Goal: Task Accomplishment & Management: Manage account settings

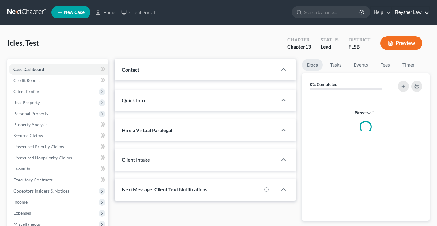
click at [415, 14] on link "Fleysher Law" at bounding box center [411, 12] width 38 height 11
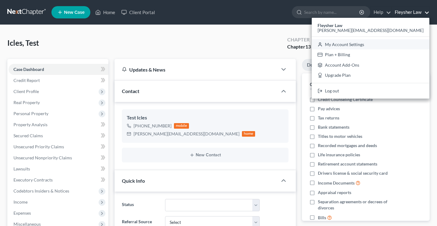
click at [399, 40] on link "My Account Settings" at bounding box center [371, 44] width 118 height 10
select select "24"
select select "9"
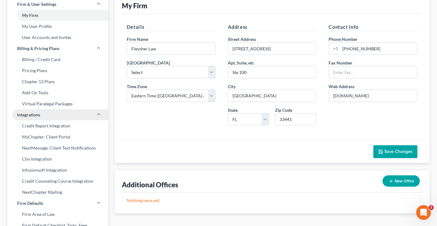
scroll to position [50, 0]
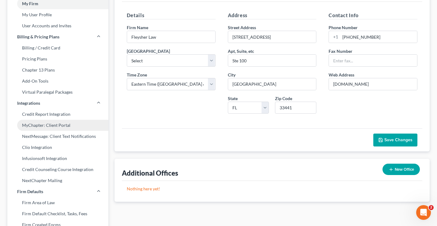
click at [35, 124] on link "MyChapter: Client Portal" at bounding box center [57, 125] width 101 height 11
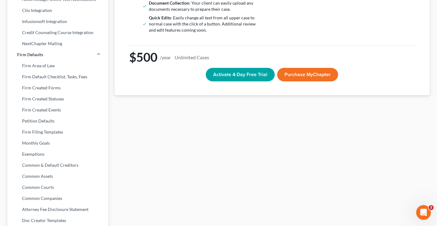
scroll to position [133, 0]
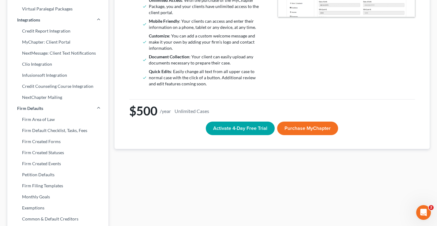
click at [244, 128] on button "Activate 4-Day Free Trial" at bounding box center [240, 127] width 69 height 13
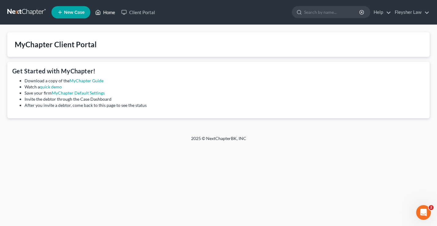
click at [105, 13] on link "Home" at bounding box center [105, 12] width 26 height 11
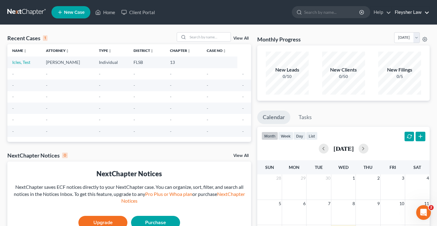
click at [414, 10] on link "Fleysher Law" at bounding box center [411, 12] width 38 height 11
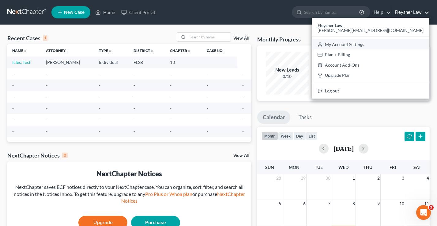
click at [393, 43] on link "My Account Settings" at bounding box center [371, 44] width 118 height 10
select select "17"
select select "24"
select select "9"
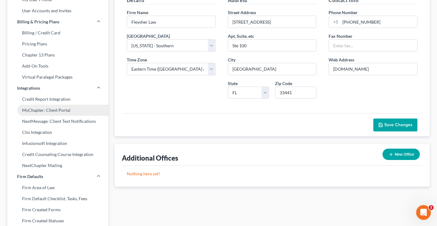
click at [48, 111] on link "MyChapter: Client Portal" at bounding box center [57, 110] width 101 height 11
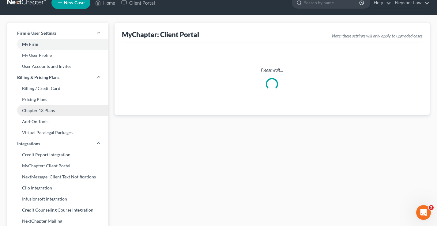
scroll to position [1, 0]
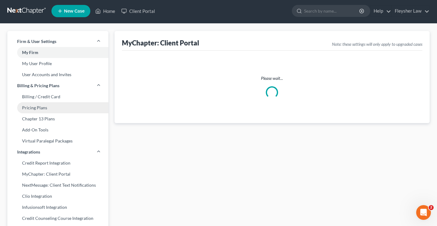
select select
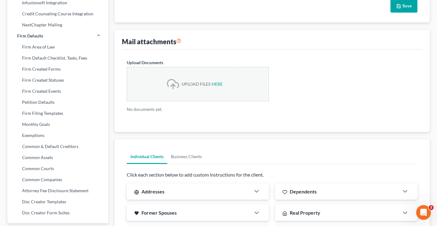
scroll to position [0, 0]
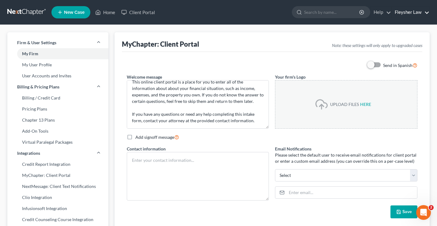
click at [424, 12] on link "Fleysher Law" at bounding box center [411, 12] width 38 height 11
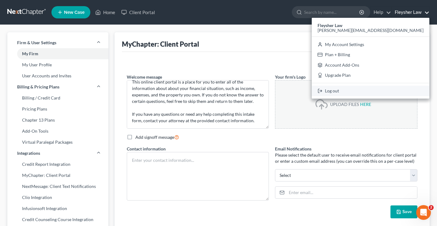
drag, startPoint x: 390, startPoint y: 92, endPoint x: 387, endPoint y: 91, distance: 3.3
click at [390, 92] on link "Log out" at bounding box center [371, 91] width 118 height 10
